Goal: Information Seeking & Learning: Learn about a topic

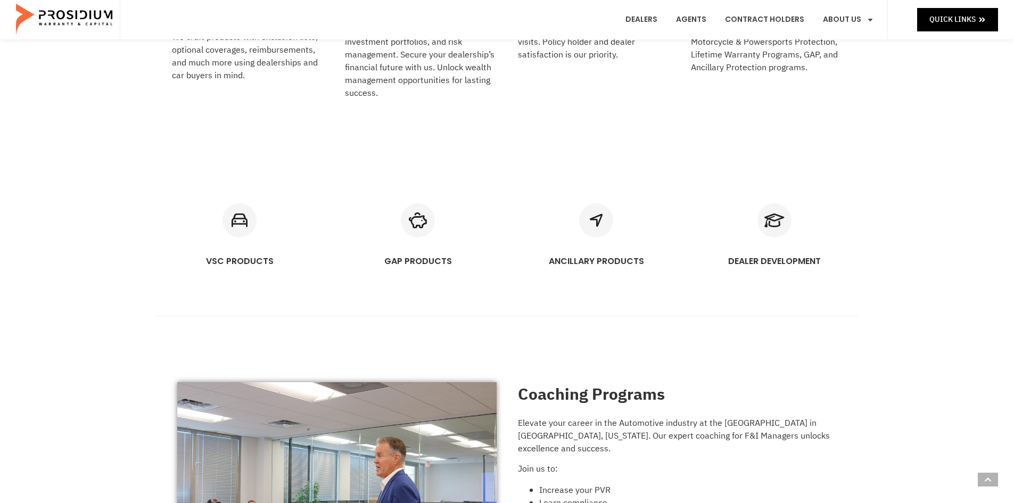
scroll to position [639, 0]
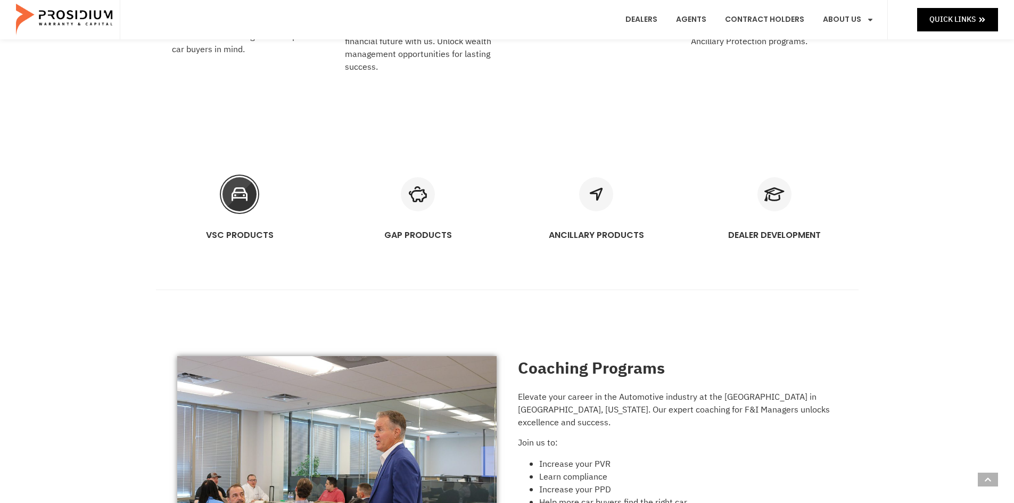
click at [240, 195] on icon "VSC PRODUCTS" at bounding box center [240, 194] width 34 height 34
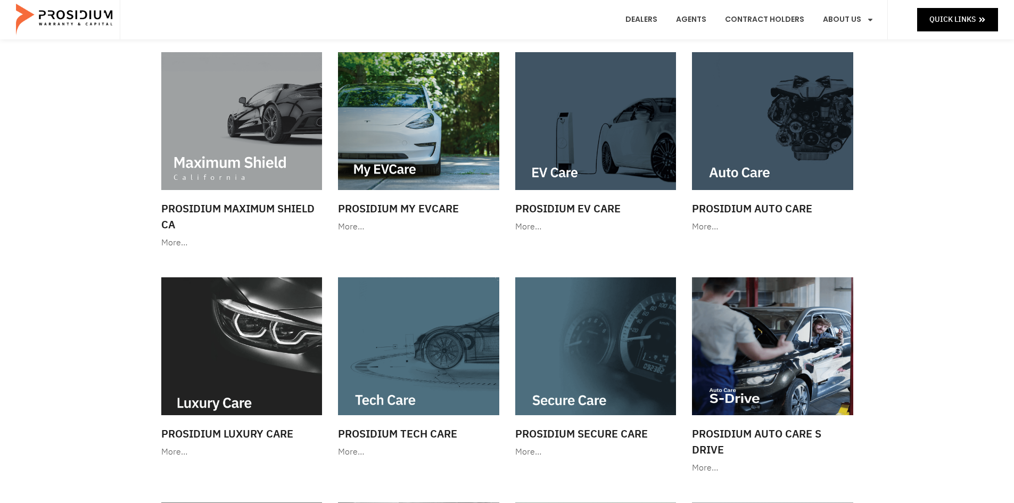
scroll to position [106, 0]
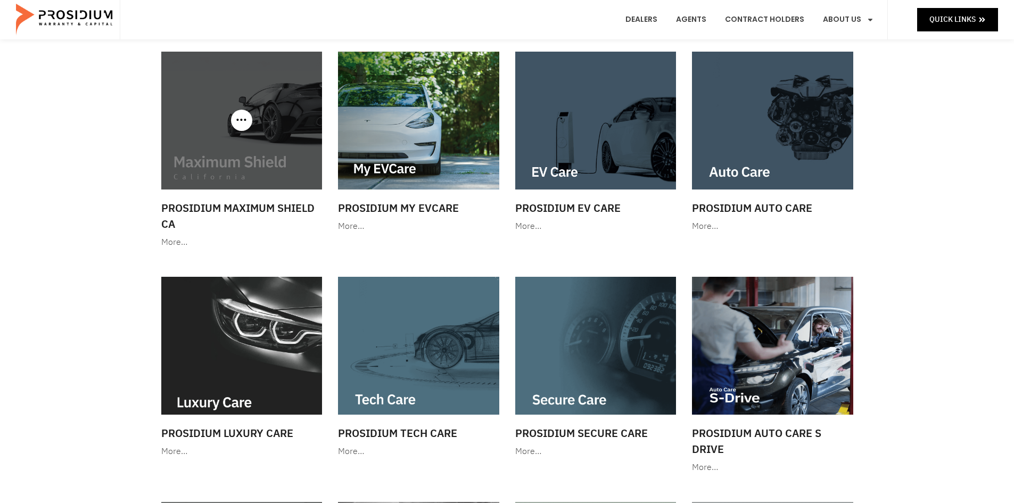
click at [192, 202] on h3 "Prosidium Maximum Shield CA" at bounding box center [241, 216] width 161 height 32
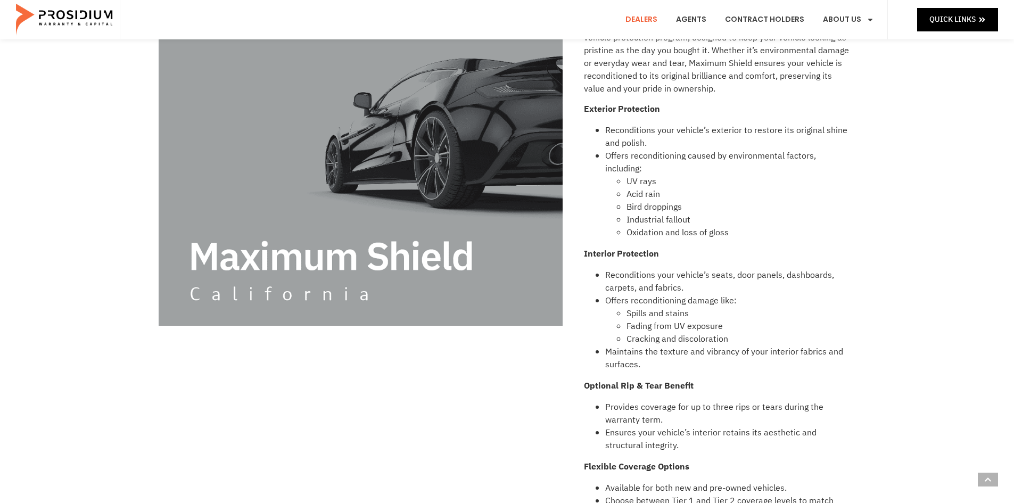
scroll to position [213, 0]
